Goal: Task Accomplishment & Management: Complete application form

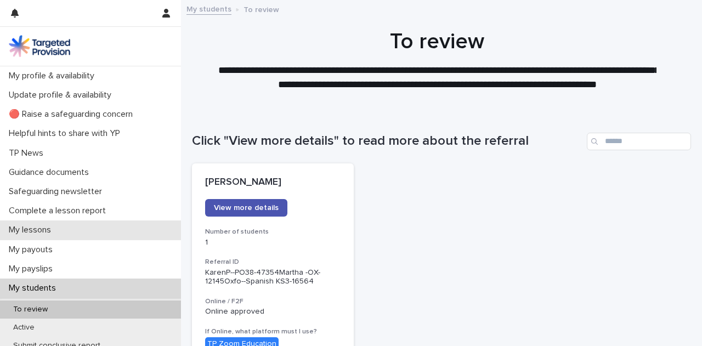
click at [93, 231] on div "My lessons" at bounding box center [90, 230] width 181 height 19
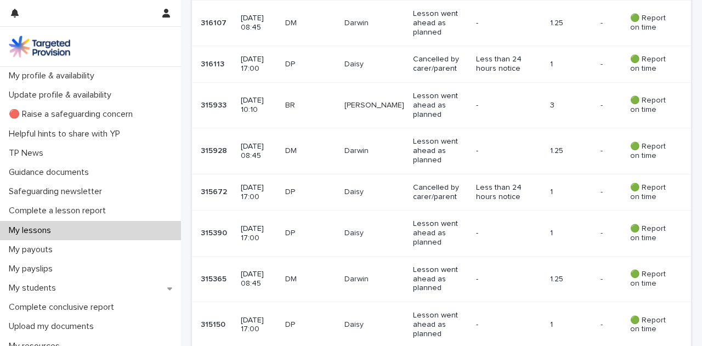
scroll to position [711, 0]
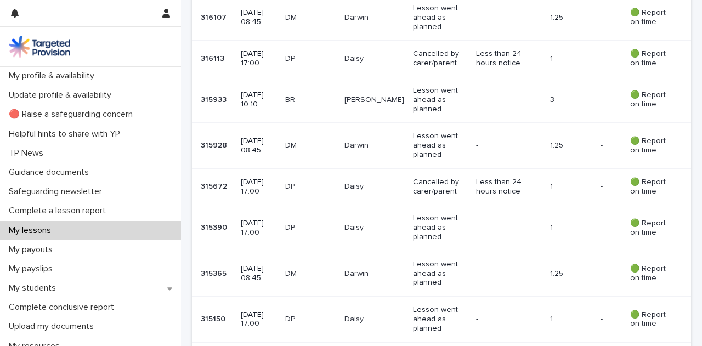
click at [633, 137] on p "🟢 Report on time" at bounding box center [651, 146] width 43 height 19
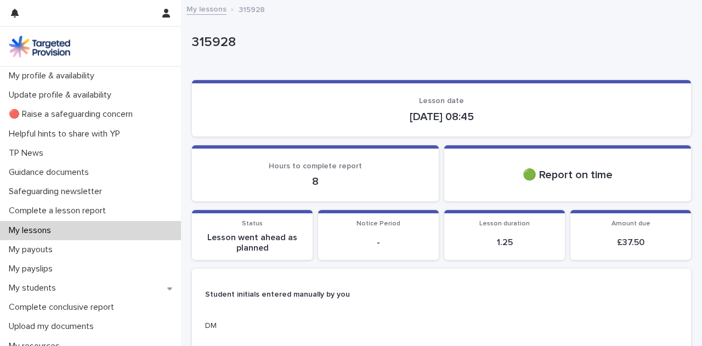
click at [112, 233] on div "My lessons" at bounding box center [90, 230] width 181 height 19
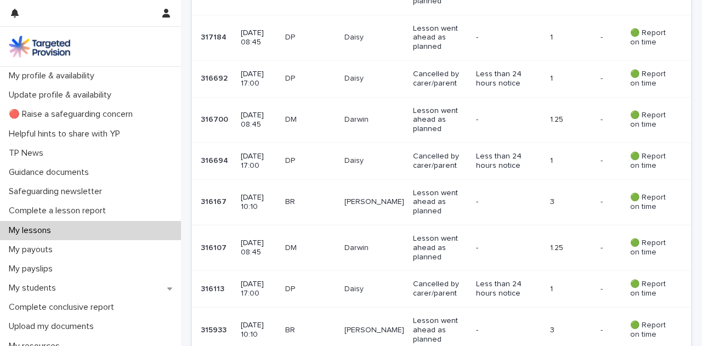
scroll to position [520, 0]
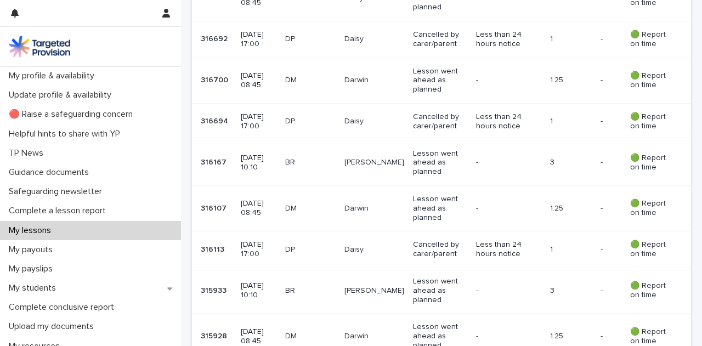
click at [399, 208] on td "Darwin" at bounding box center [374, 209] width 69 height 46
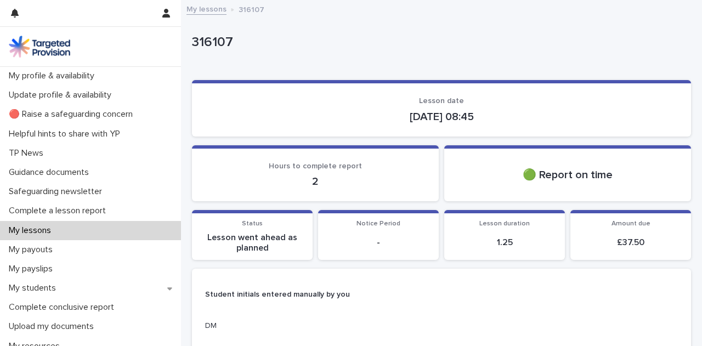
click at [134, 225] on div "My lessons" at bounding box center [90, 230] width 181 height 19
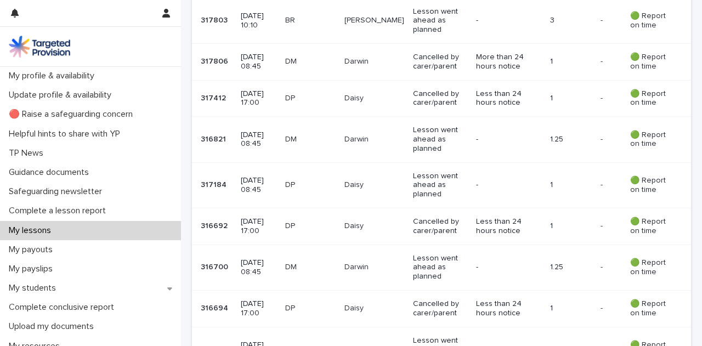
scroll to position [335, 0]
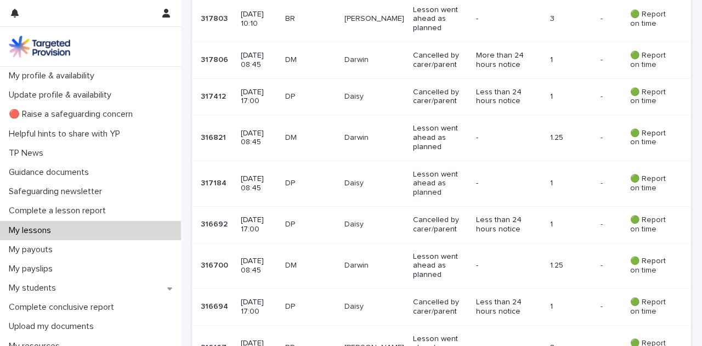
click at [295, 249] on td "DM" at bounding box center [310, 266] width 59 height 46
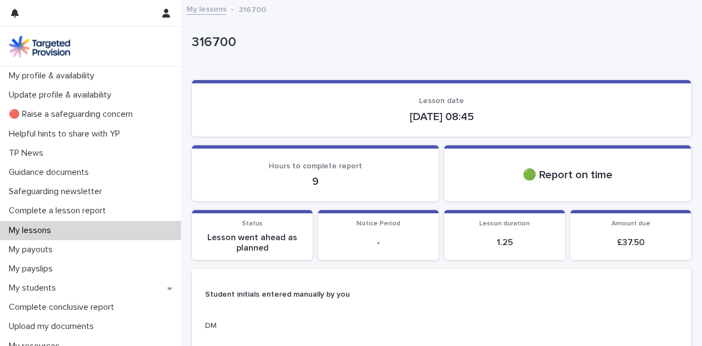
click at [148, 227] on div "My lessons" at bounding box center [90, 230] width 181 height 19
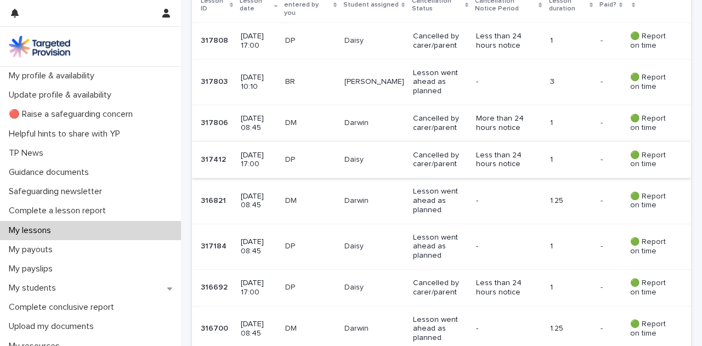
scroll to position [273, 0]
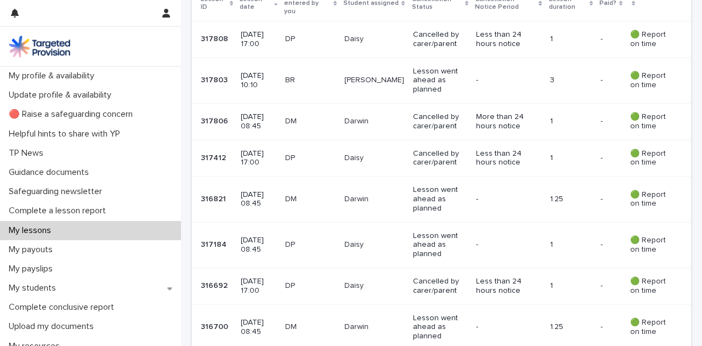
click at [440, 191] on p "Lesson went ahead as planned" at bounding box center [440, 198] width 54 height 27
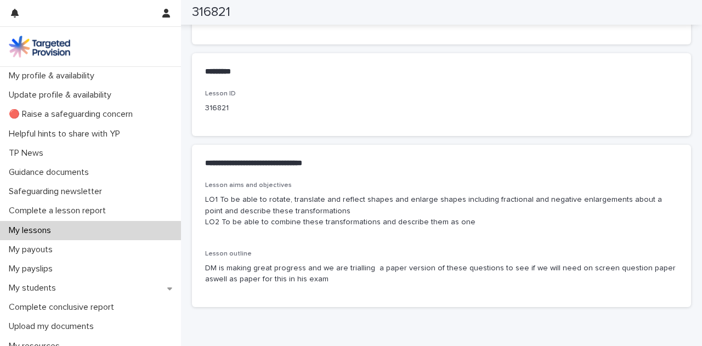
scroll to position [517, 0]
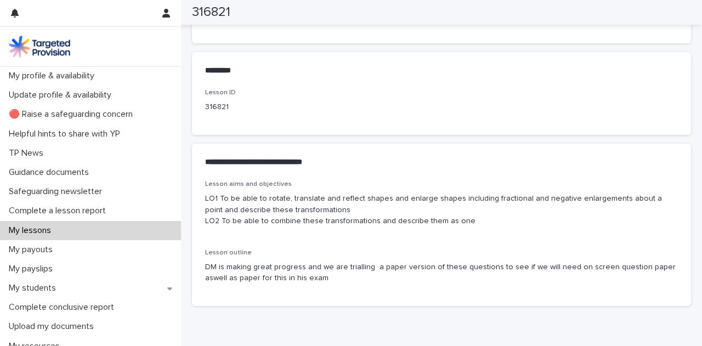
click at [38, 238] on div "My lessons" at bounding box center [90, 230] width 181 height 19
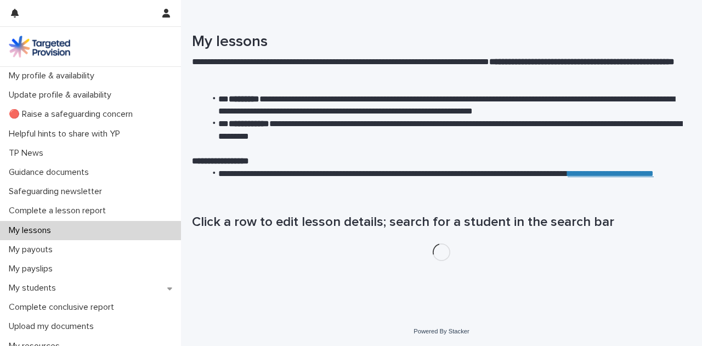
click at [35, 234] on p "My lessons" at bounding box center [31, 230] width 55 height 10
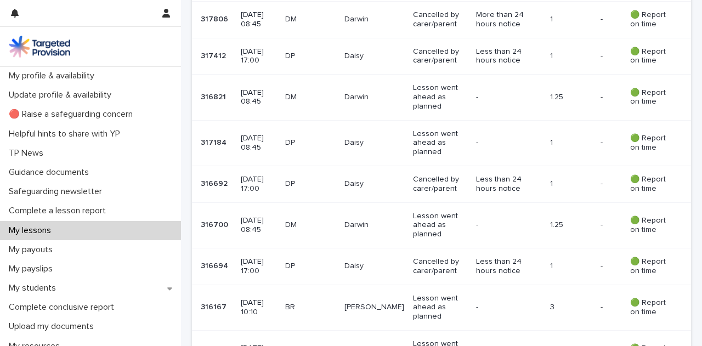
scroll to position [382, 0]
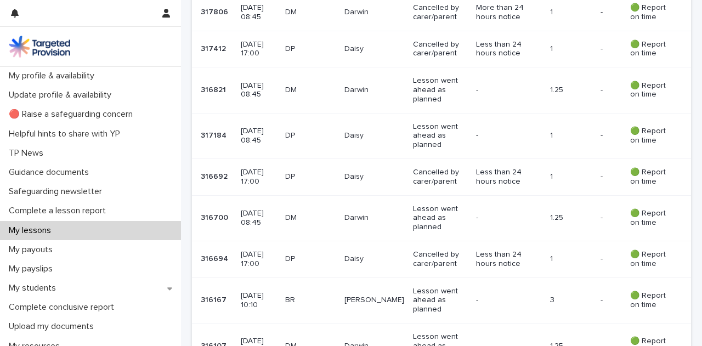
click at [360, 92] on td "Darwin" at bounding box center [374, 90] width 69 height 46
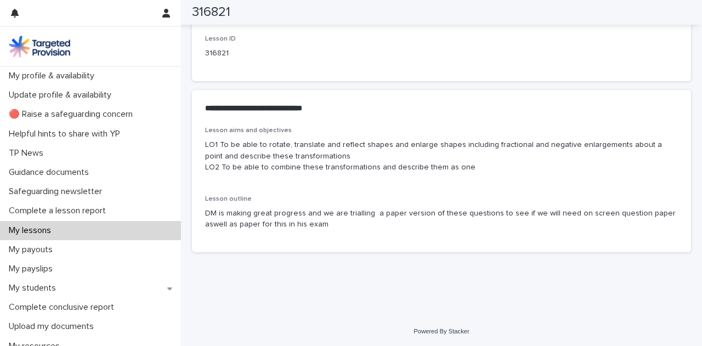
scroll to position [572, 0]
click at [48, 234] on p "My lessons" at bounding box center [31, 230] width 55 height 10
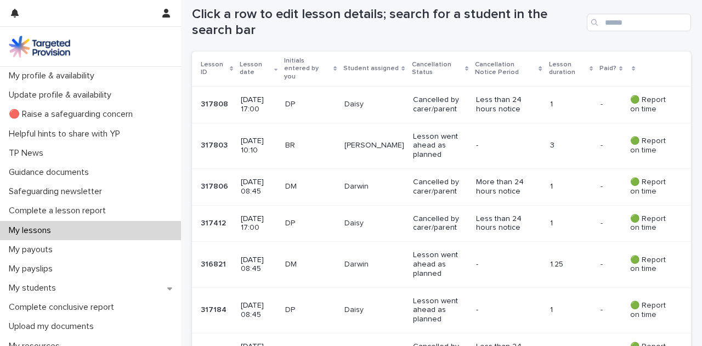
scroll to position [210, 0]
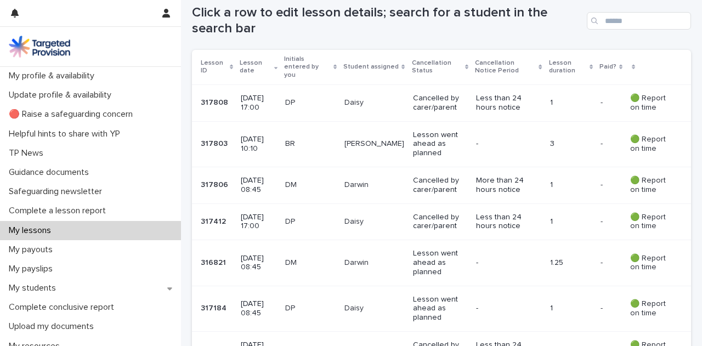
click at [398, 180] on p "Darwin" at bounding box center [375, 184] width 60 height 9
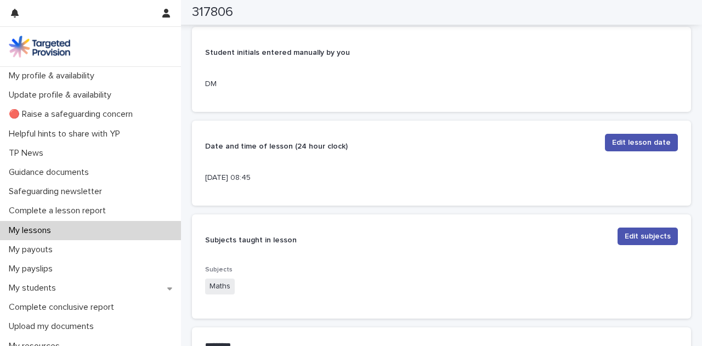
scroll to position [179, 0]
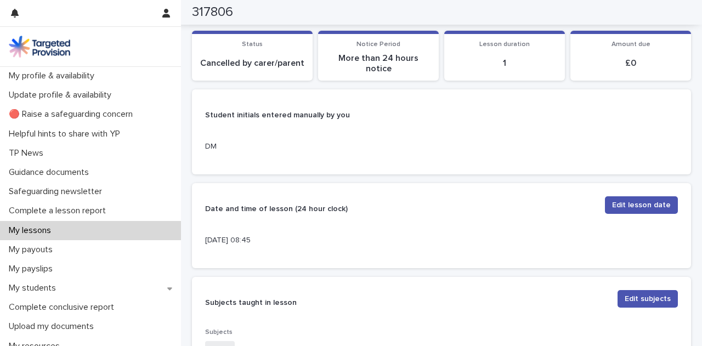
click at [127, 234] on div "My lessons" at bounding box center [90, 230] width 181 height 19
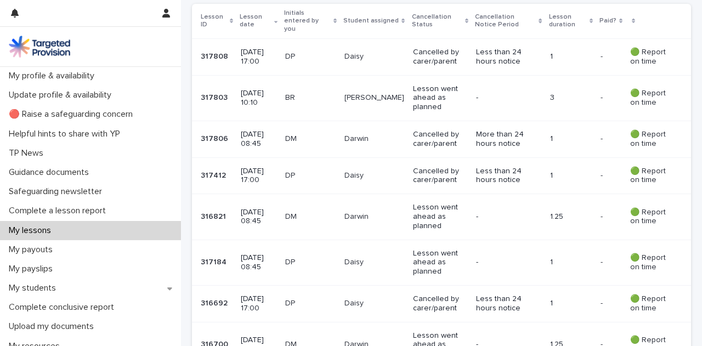
scroll to position [267, 0]
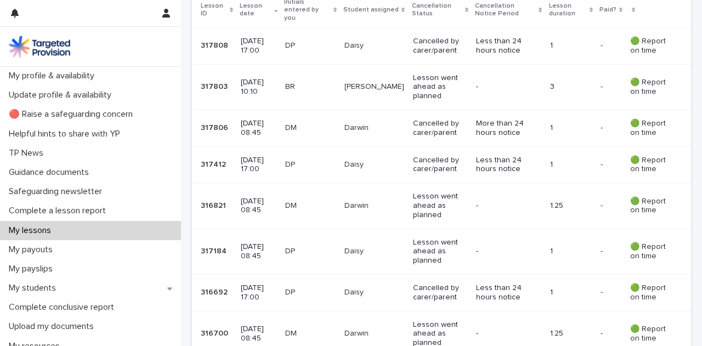
click at [419, 82] on p "Lesson went ahead as planned" at bounding box center [440, 87] width 54 height 27
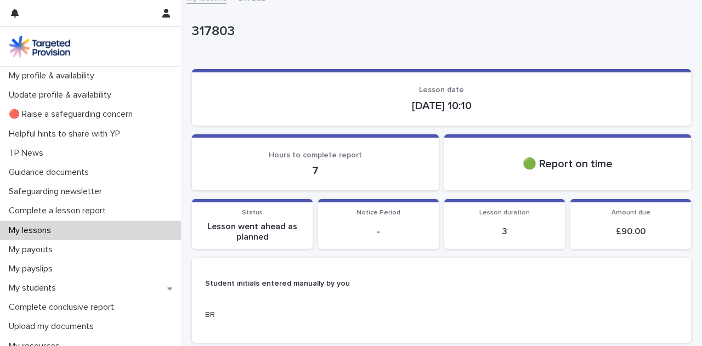
scroll to position [652, 0]
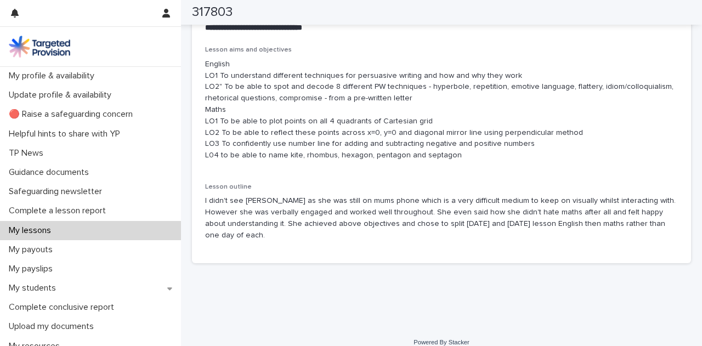
click at [483, 214] on p "I didn't see [PERSON_NAME] as she was still on mums phone which is a very diffi…" at bounding box center [441, 218] width 473 height 46
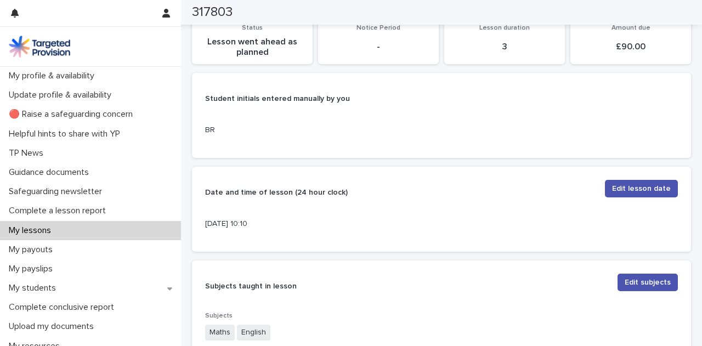
scroll to position [188, 0]
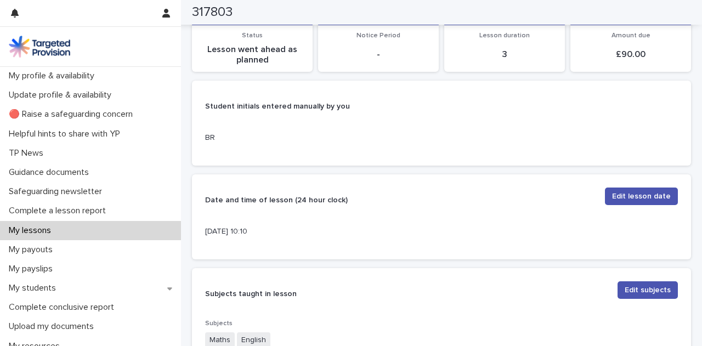
click at [126, 237] on div "My lessons" at bounding box center [90, 230] width 181 height 19
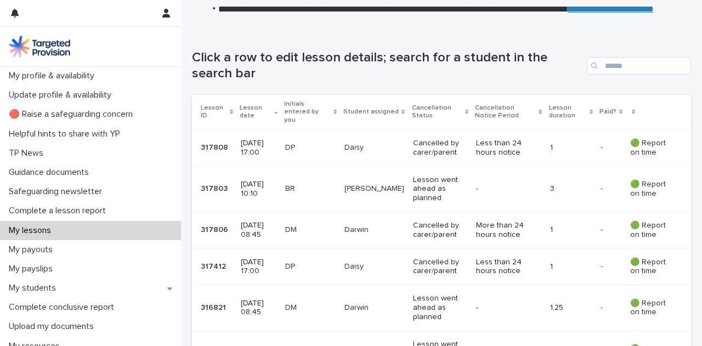
scroll to position [168, 0]
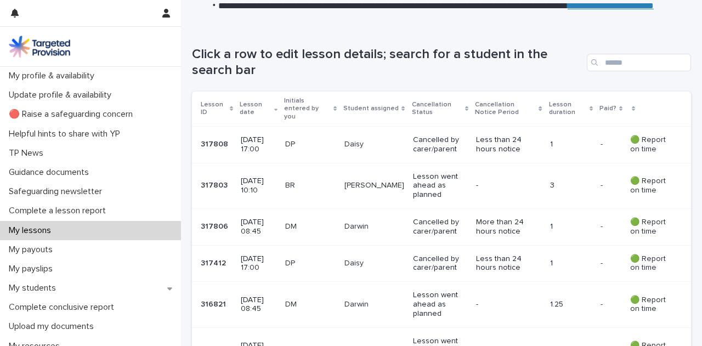
click at [454, 175] on p "Lesson went ahead as planned" at bounding box center [440, 185] width 54 height 27
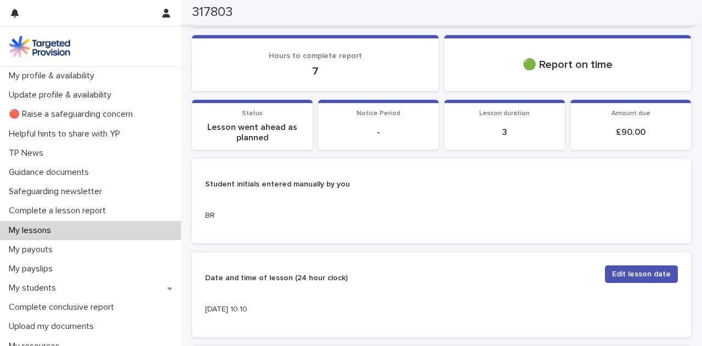
scroll to position [72, 0]
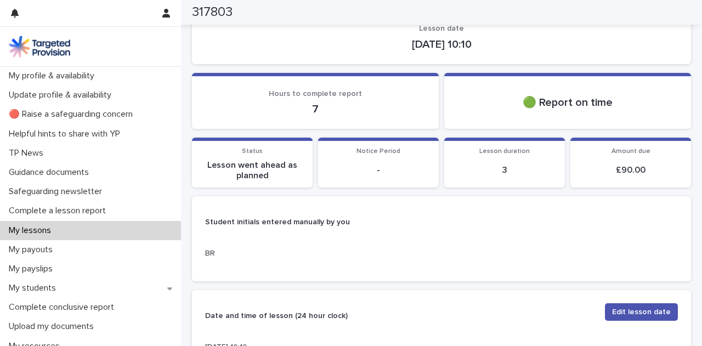
click at [114, 234] on div "My lessons" at bounding box center [90, 230] width 181 height 19
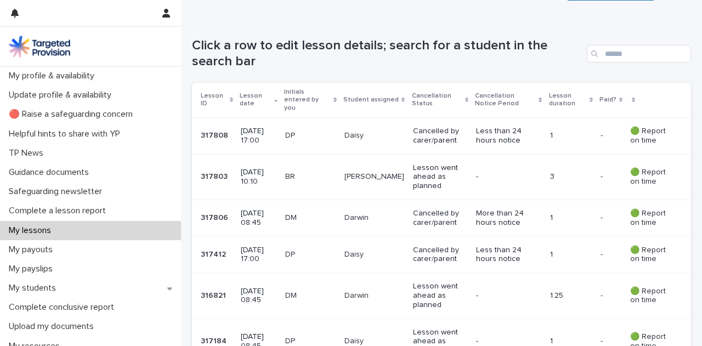
scroll to position [179, 0]
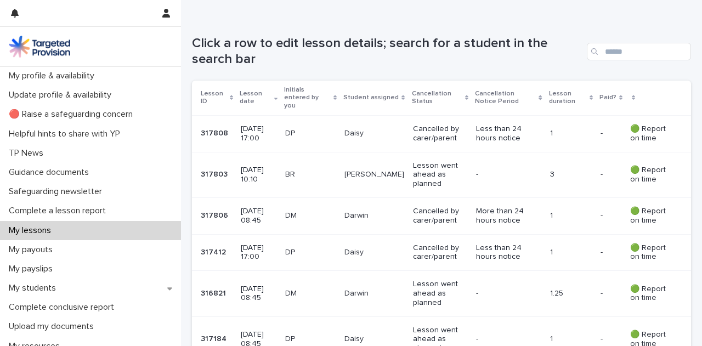
click at [531, 168] on div "-" at bounding box center [506, 174] width 61 height 12
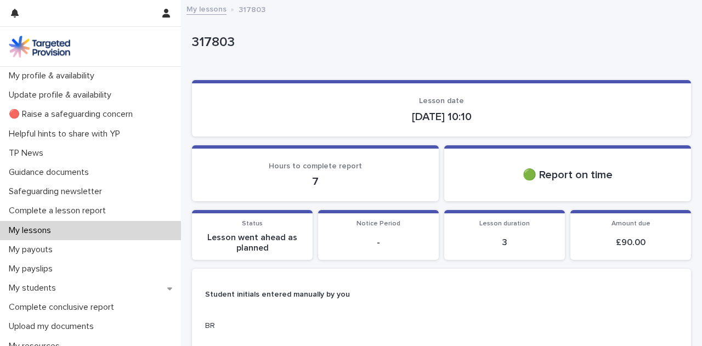
scroll to position [652, 0]
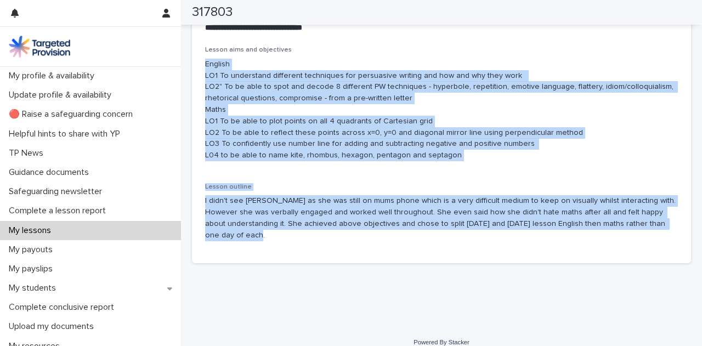
drag, startPoint x: 653, startPoint y: 225, endPoint x: 205, endPoint y: 69, distance: 474.9
click at [205, 69] on div "Lesson aims and objectives English LO1 To understand different techniques for p…" at bounding box center [441, 154] width 499 height 217
copy div "English LO1 To understand different techniques for persuasive writing and how a…"
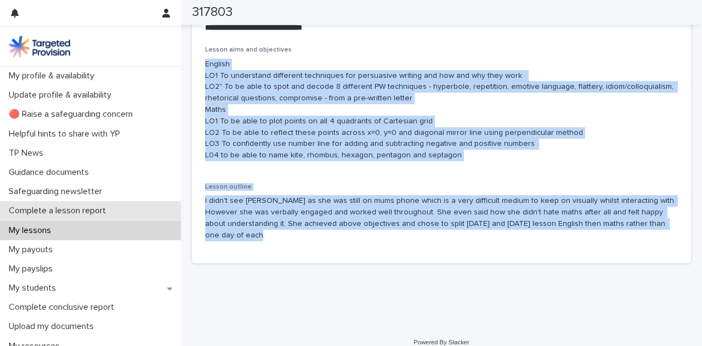
click at [52, 217] on div "Complete a lesson report" at bounding box center [90, 210] width 181 height 19
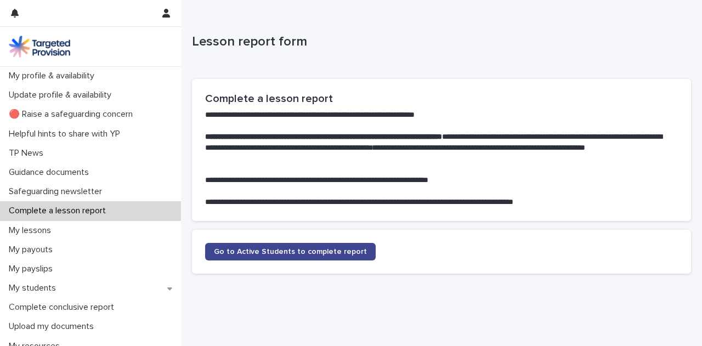
click at [315, 250] on span "Go to Active Students to complete report" at bounding box center [290, 252] width 153 height 8
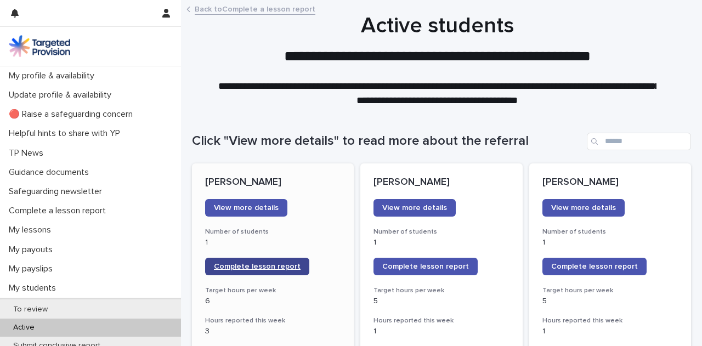
click at [257, 267] on span "Complete lesson report" at bounding box center [257, 267] width 87 height 8
